Goal: Task Accomplishment & Management: Manage account settings

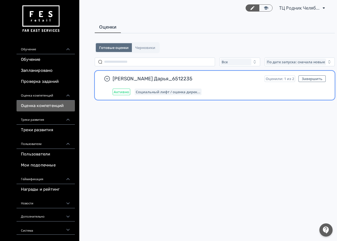
click at [205, 87] on div "[PERSON_NAME] Дарья_6512235 Оценили: 1 из 2 Завершить Активно Социальный лифт /…" at bounding box center [219, 85] width 213 height 20
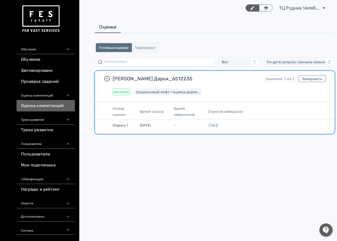
click at [205, 87] on div "[PERSON_NAME] Дарья_6512235 Оценили: 1 из 2 Завершить Активно Социальный лифт /…" at bounding box center [219, 85] width 213 height 20
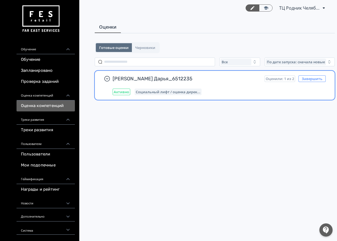
click at [314, 78] on button "Завершить" at bounding box center [311, 78] width 27 height 7
click at [196, 94] on div "[PERSON_NAME] Дарья_6512235 Оценили: 1 из 2 Завершить Активно Социальный лифт /…" at bounding box center [214, 85] width 239 height 29
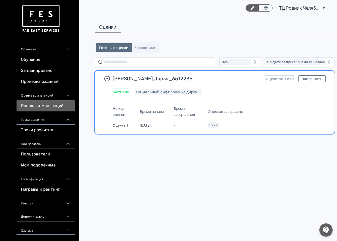
click at [182, 109] on div "Время завершения" at bounding box center [188, 111] width 29 height 12
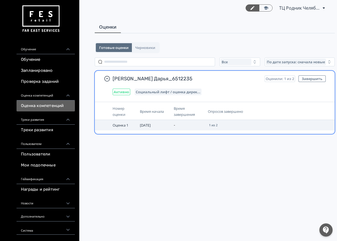
click at [136, 122] on td "Оценка 1" at bounding box center [123, 125] width 27 height 10
click at [150, 123] on span "[DATE]" at bounding box center [145, 125] width 11 height 5
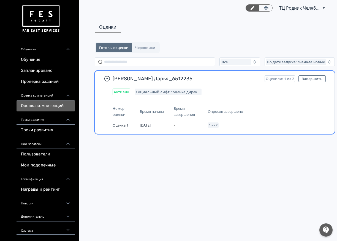
click at [146, 102] on div "Номер оценки Время начала Время завершения Опросов завершено Оценка 1 [DATE] - …" at bounding box center [214, 118] width 239 height 32
click at [205, 110] on th "Опросов завершено" at bounding box center [244, 111] width 79 height 17
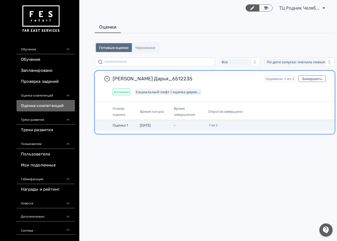
click at [209, 124] on span "1 из 2" at bounding box center [213, 125] width 9 height 3
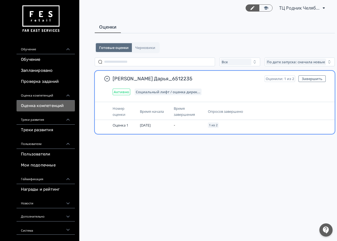
click at [232, 110] on span "Опросов завершено" at bounding box center [225, 111] width 35 height 5
click at [280, 77] on span "Оценили: 1 из 2" at bounding box center [279, 78] width 28 height 4
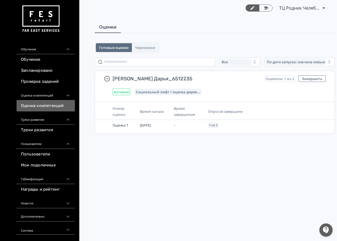
click at [263, 155] on div "ТЦ Родник Челябинск CR 6512235 PRO Повысьте эффективность платформы при помощи …" at bounding box center [214, 120] width 275 height 241
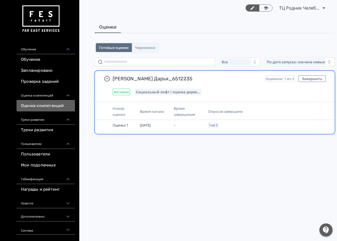
click at [180, 90] on span "Социальный лифт / оценка дирек..." at bounding box center [168, 92] width 65 height 4
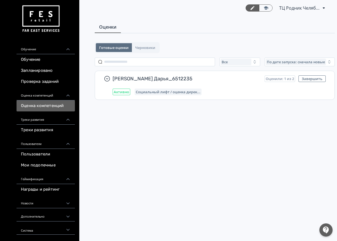
click at [65, 143] on div "Пользователи" at bounding box center [46, 142] width 58 height 13
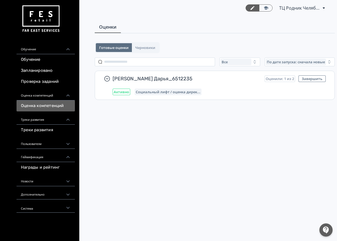
click at [69, 156] on icon at bounding box center [67, 157] width 5 height 5
click at [55, 158] on div "Геймификация" at bounding box center [46, 155] width 58 height 13
click at [29, 167] on link "Награды и рейтинг" at bounding box center [46, 167] width 58 height 11
